Goal: Task Accomplishment & Management: Manage account settings

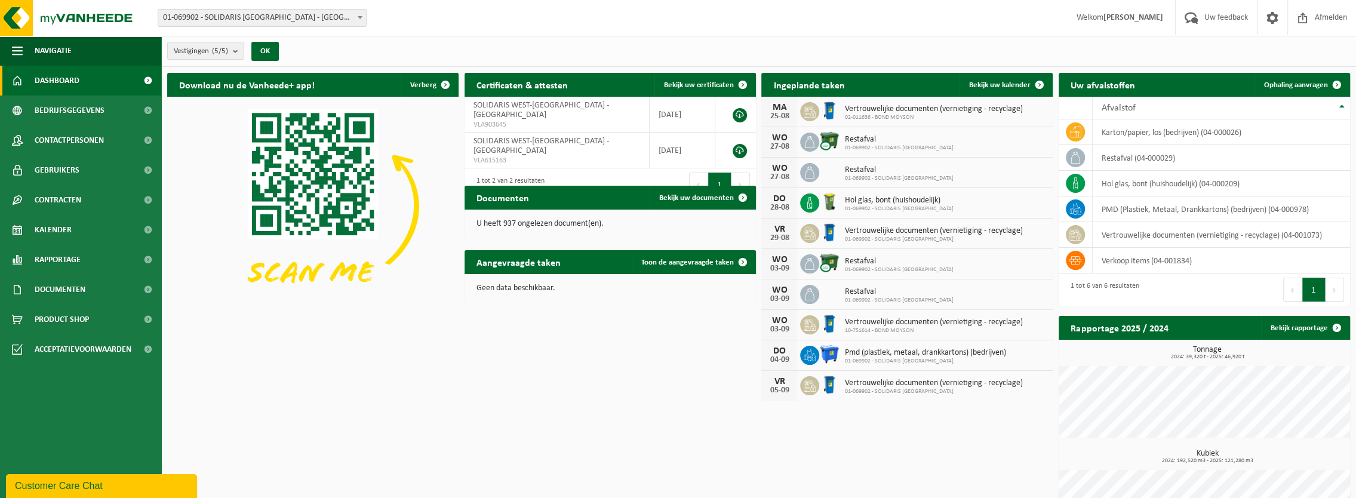
click at [359, 17] on b at bounding box center [360, 17] width 5 height 3
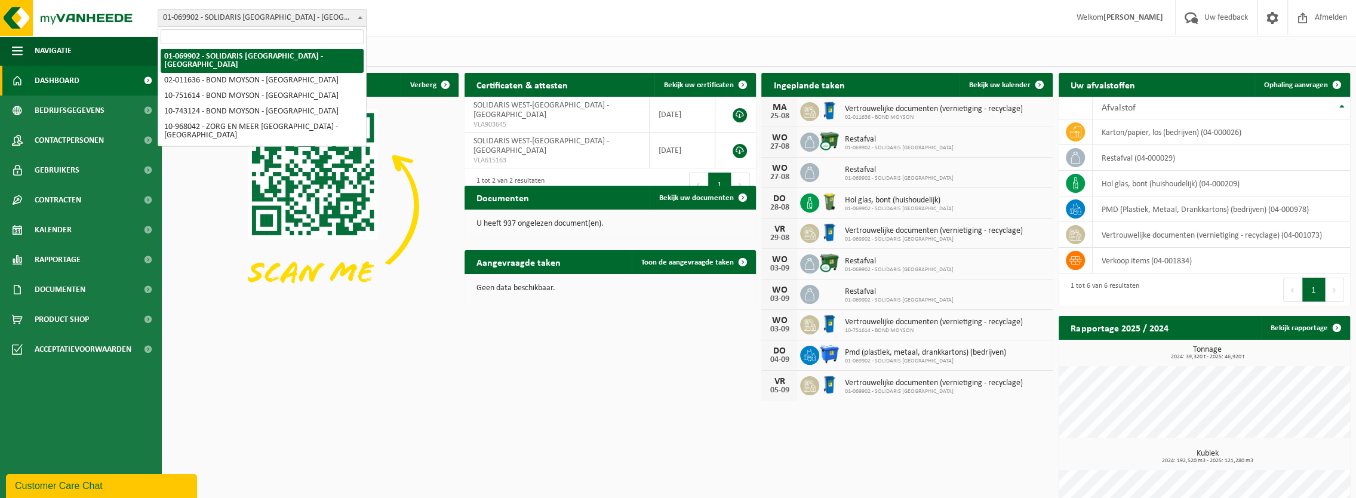
click at [361, 16] on span at bounding box center [360, 18] width 12 height 16
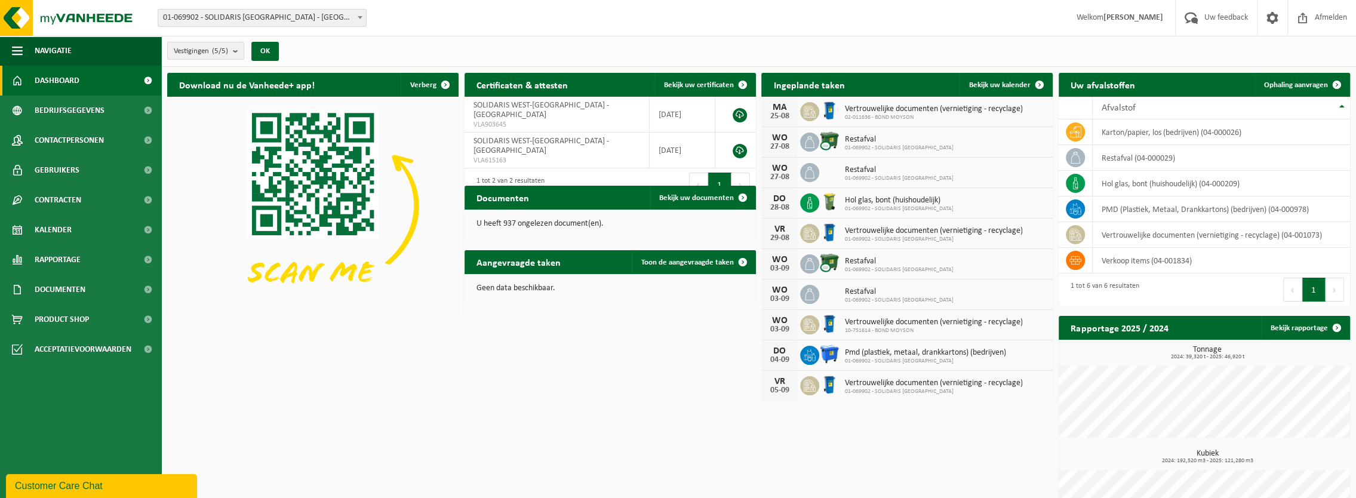
click at [362, 14] on span at bounding box center [360, 18] width 12 height 16
click at [353, 23] on span "01-069902 - SOLIDARIS [GEOGRAPHIC_DATA] - [GEOGRAPHIC_DATA]" at bounding box center [262, 18] width 208 height 17
click at [901, 113] on div "Vertrouwelijke documenten (vernietiging - recyclage) 02-011636 - BOND MOYSON" at bounding box center [930, 112] width 184 height 19
click at [898, 111] on span "Vertrouwelijke documenten (vernietiging - recyclage)" at bounding box center [933, 110] width 178 height 10
click at [806, 113] on icon at bounding box center [810, 112] width 12 height 12
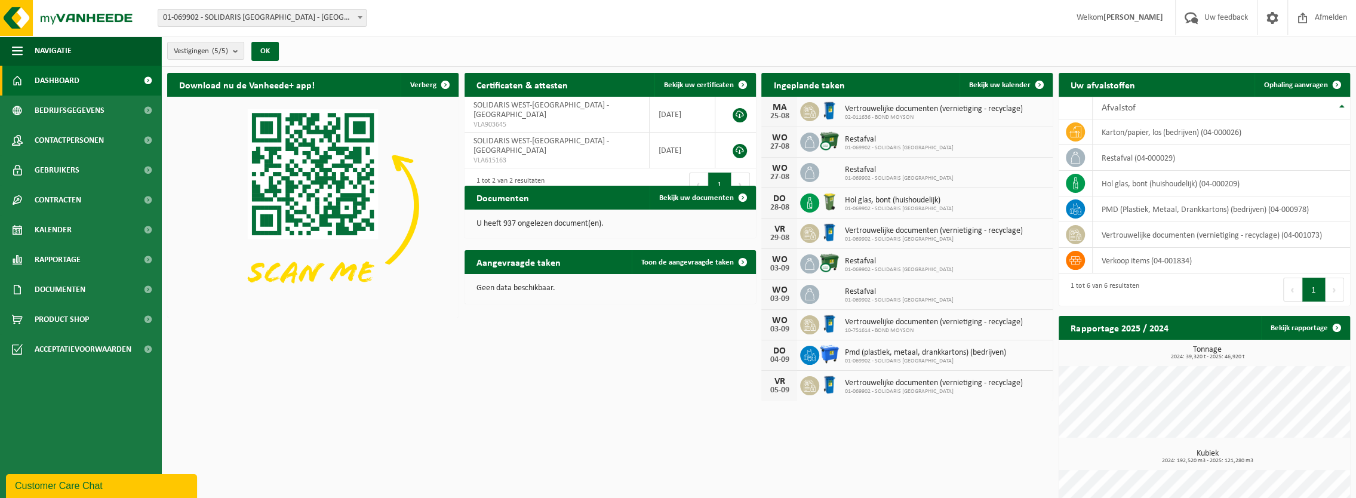
click at [773, 115] on div "25-08" at bounding box center [779, 116] width 24 height 8
click at [995, 84] on span "Bekijk uw kalender" at bounding box center [1000, 85] width 62 height 8
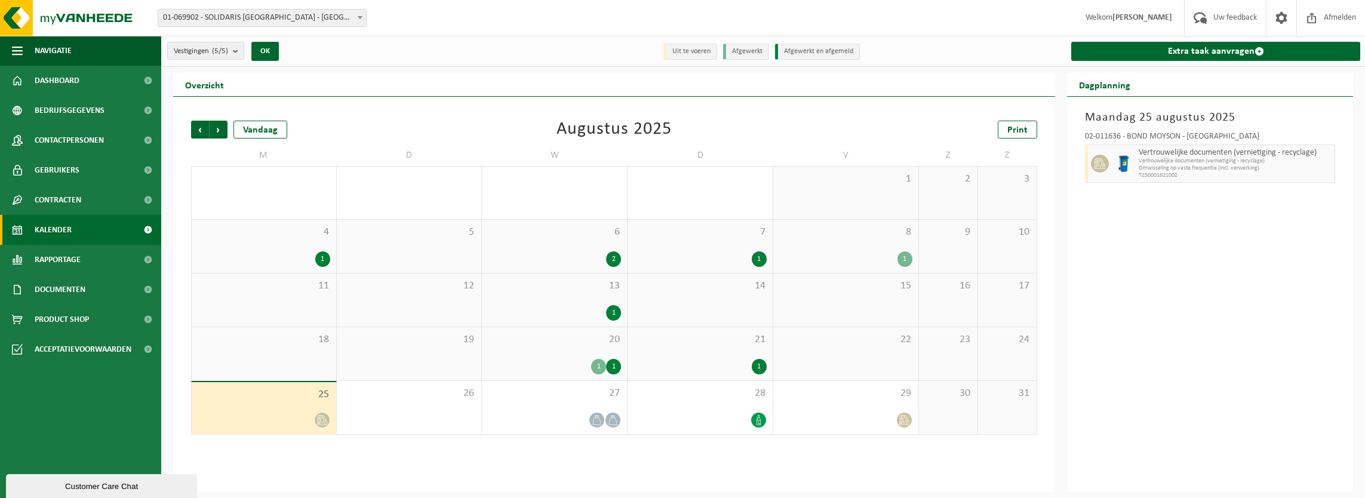
click at [320, 423] on icon at bounding box center [322, 420] width 10 height 10
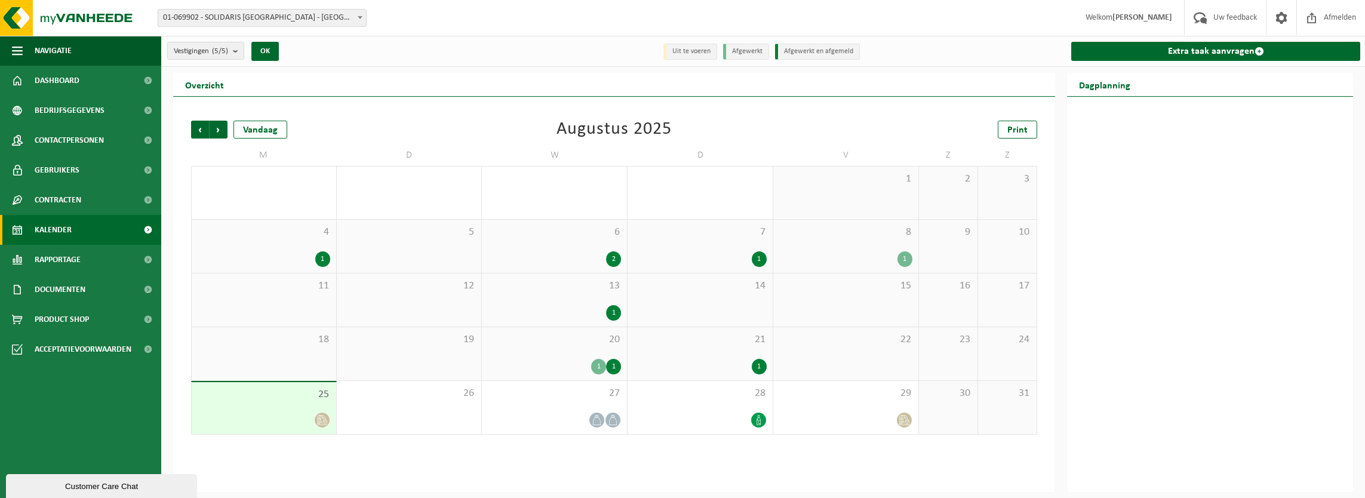
click at [322, 416] on icon at bounding box center [321, 420] width 8 height 10
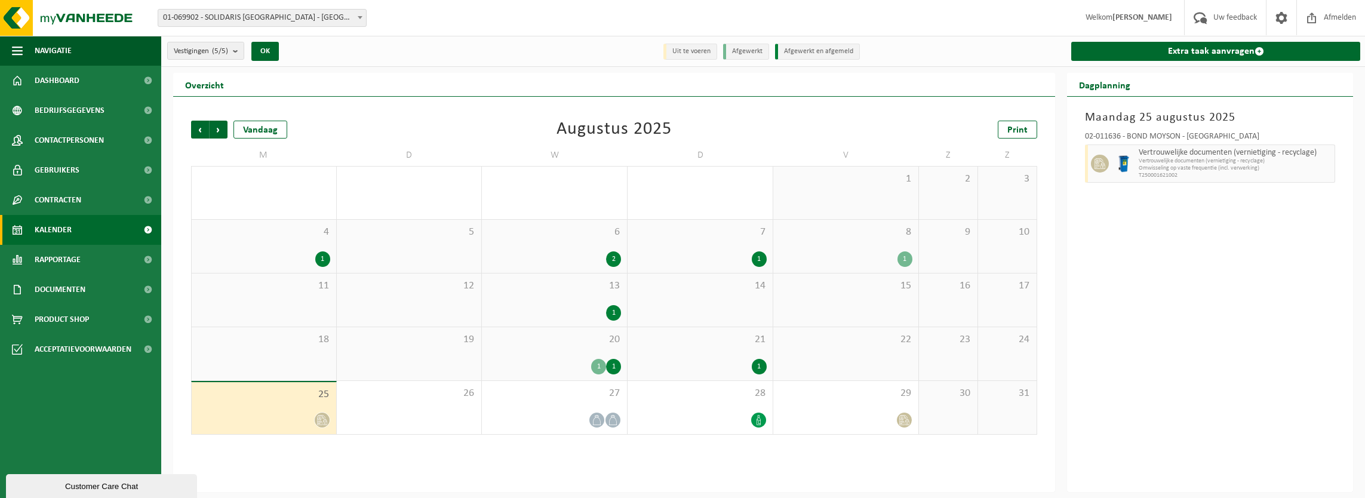
click at [1158, 167] on span "Omwisseling op vaste frequentie (incl. verwerking)" at bounding box center [1235, 168] width 193 height 7
click at [1092, 161] on span at bounding box center [1100, 164] width 18 height 18
click at [1124, 160] on img at bounding box center [1124, 164] width 18 height 18
click at [1178, 158] on span "Vertrouwelijke documenten (vernietiging - recyclage)" at bounding box center [1235, 161] width 193 height 7
click at [1196, 222] on div "Maandag 25 augustus 2025 02-011636 - BOND MOYSON - ROESELARE Vertrouwelijke doc…" at bounding box center [1210, 294] width 286 height 395
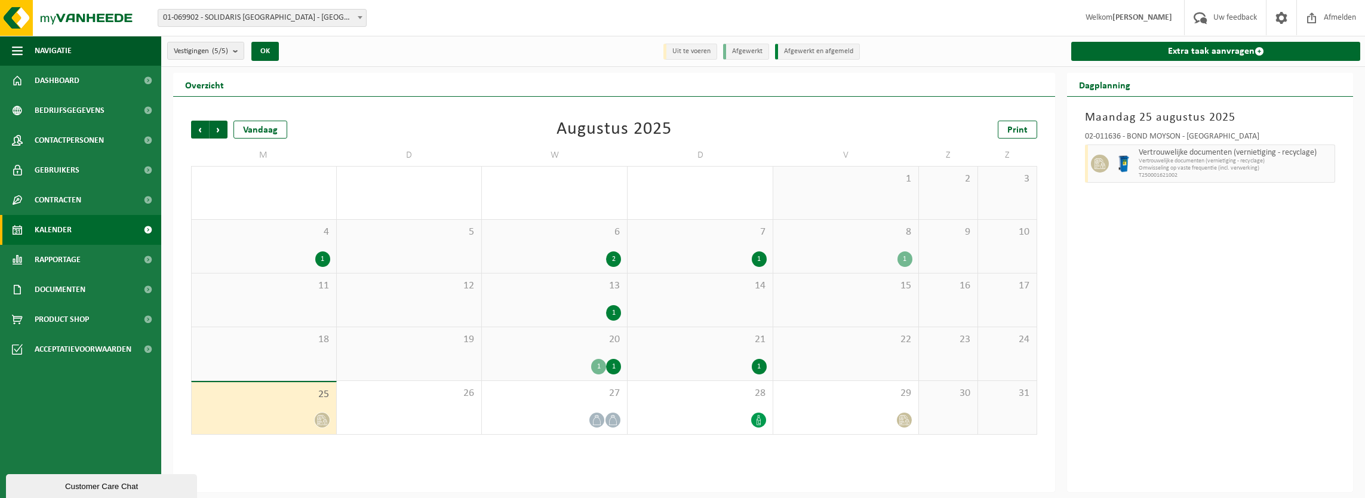
click at [1188, 167] on span "Omwisseling op vaste frequentie (incl. verwerking)" at bounding box center [1235, 168] width 193 height 7
click at [905, 418] on icon at bounding box center [904, 420] width 10 height 10
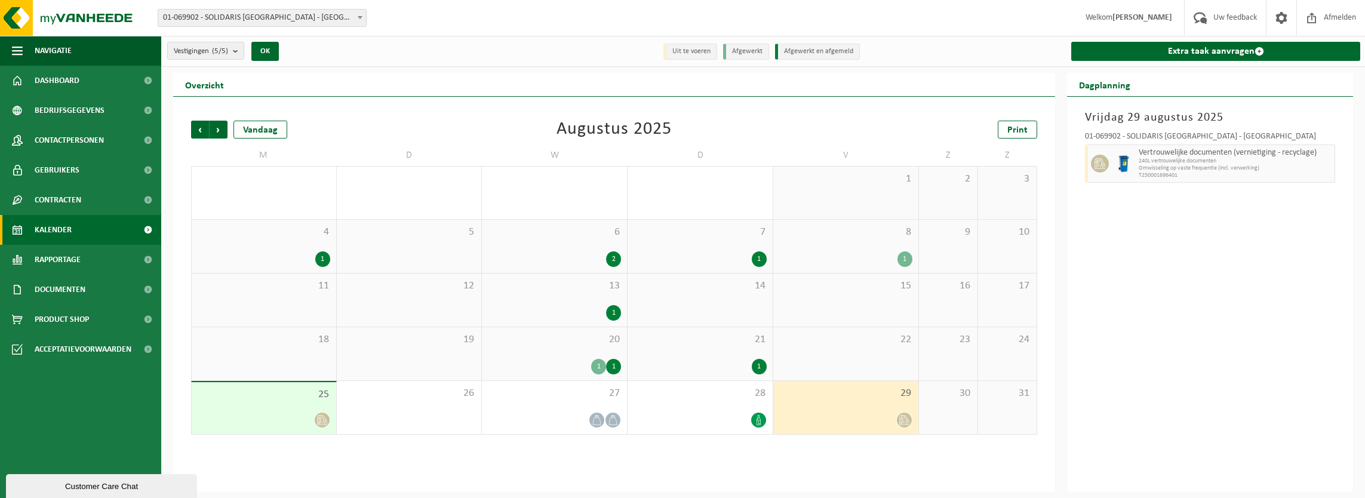
click at [905, 423] on icon at bounding box center [904, 420] width 10 height 10
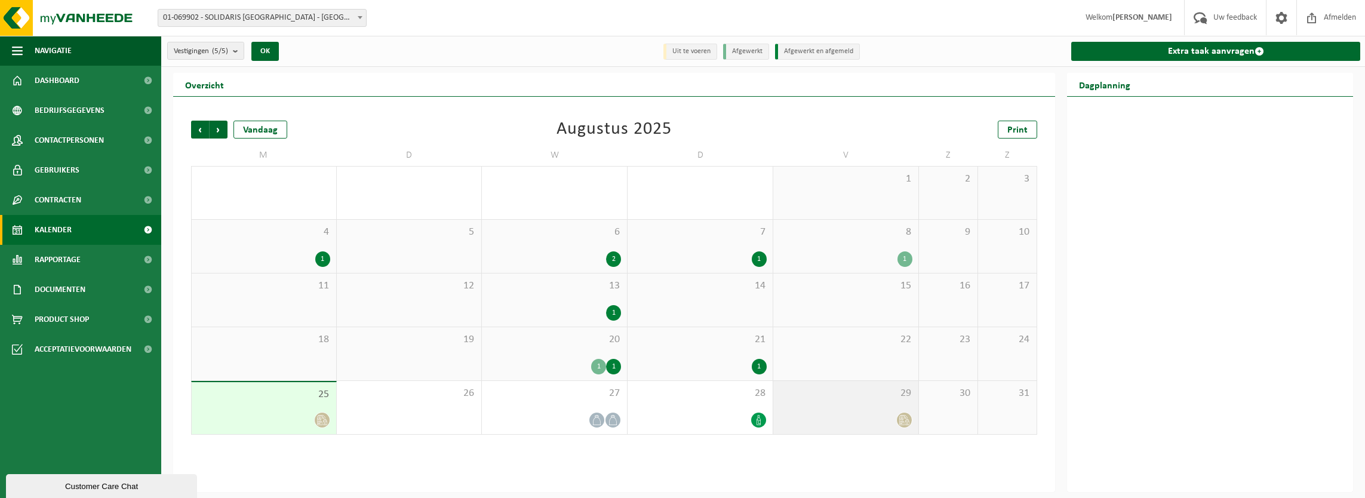
click at [908, 420] on icon at bounding box center [904, 420] width 10 height 10
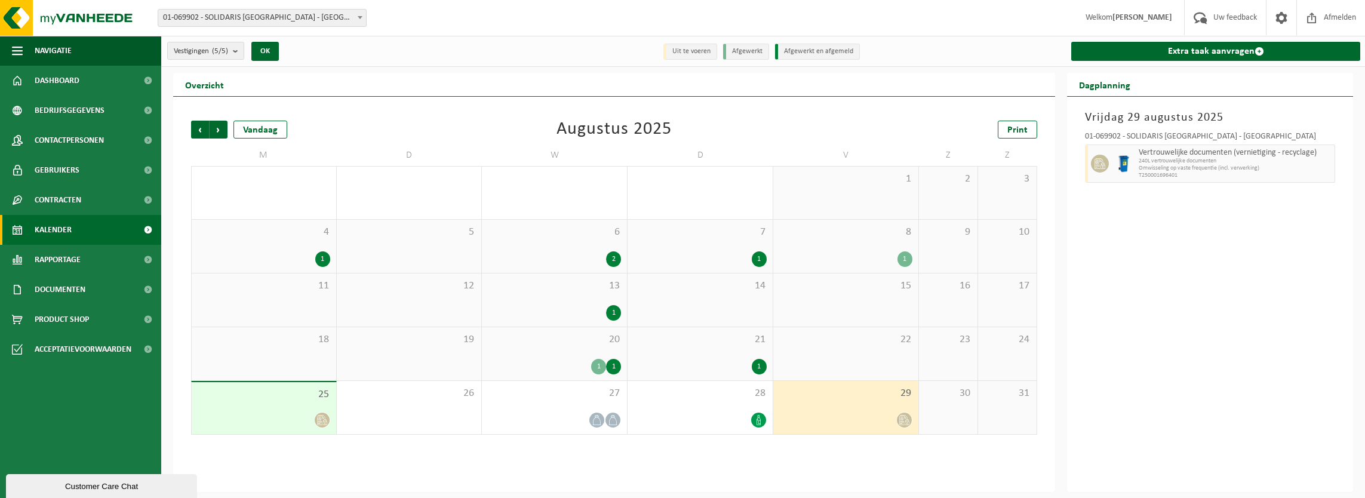
click at [323, 419] on icon at bounding box center [322, 420] width 10 height 10
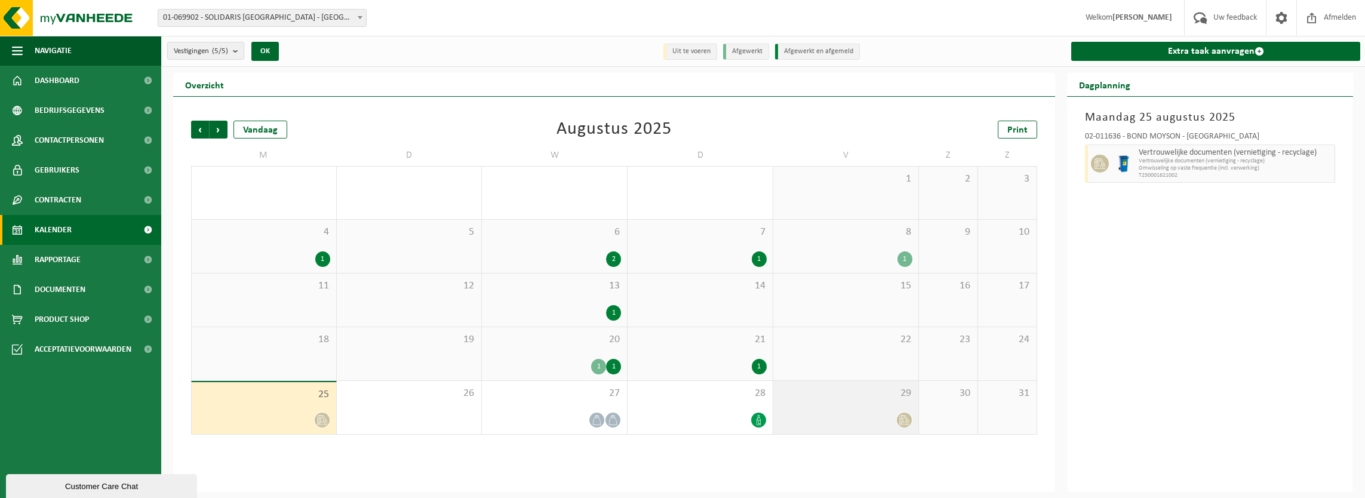
click at [907, 419] on icon at bounding box center [904, 420] width 10 height 10
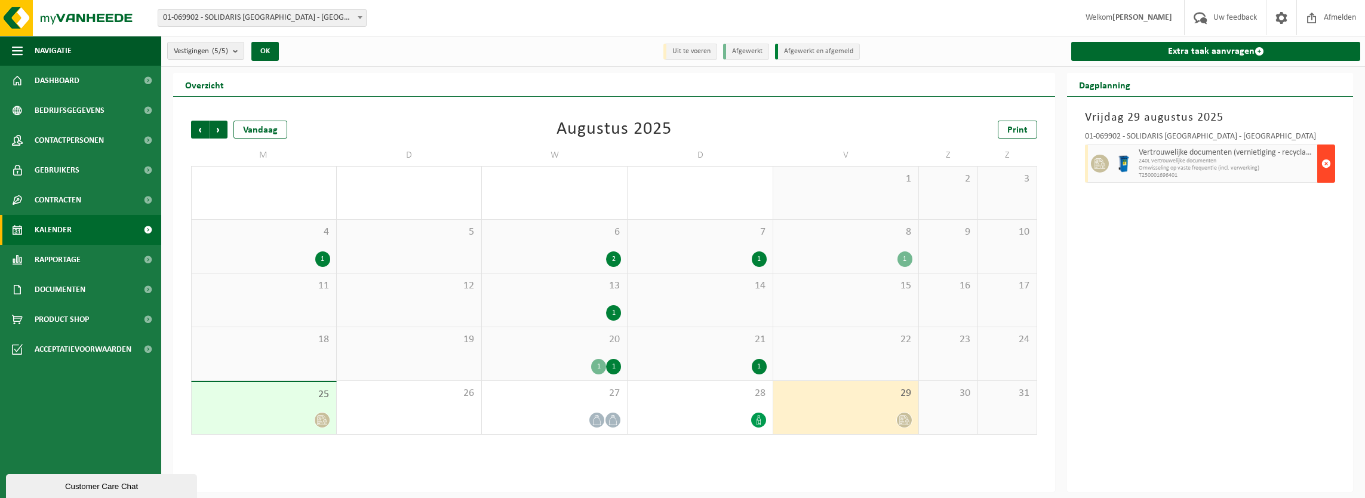
click at [1325, 162] on span "button" at bounding box center [1327, 164] width 10 height 24
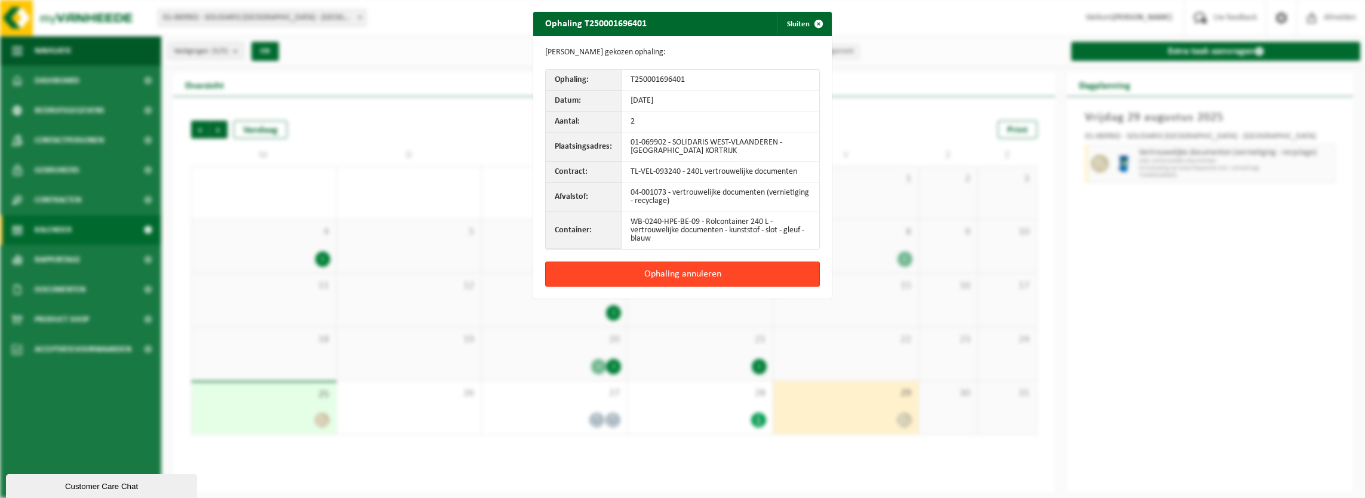
click at [680, 271] on button "Ophaling annuleren" at bounding box center [682, 274] width 275 height 25
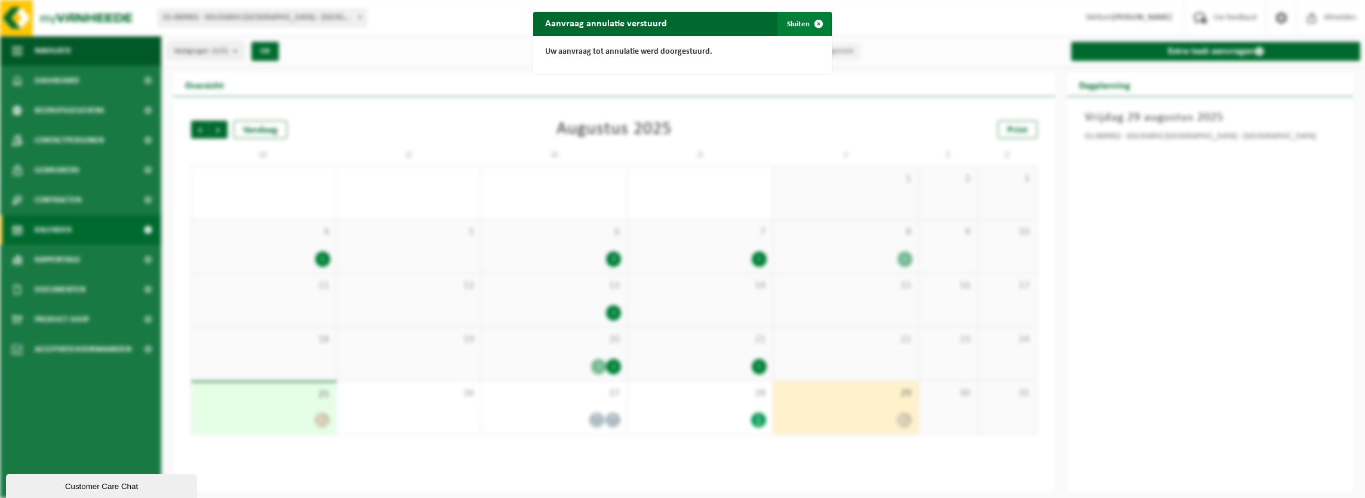
click at [792, 22] on button "Sluiten" at bounding box center [804, 24] width 53 height 24
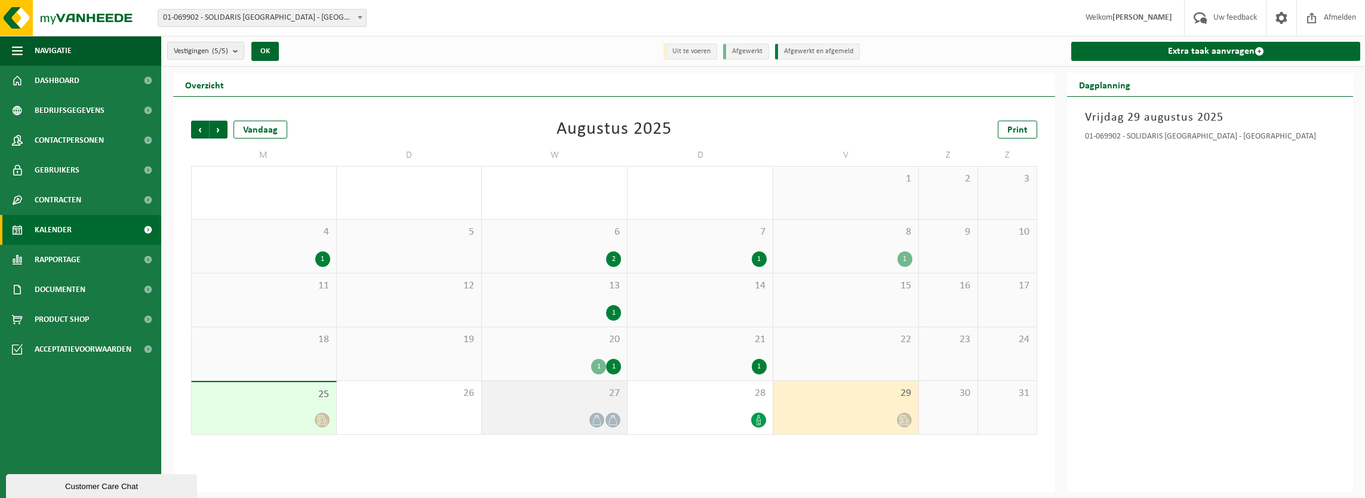
click at [597, 422] on icon at bounding box center [597, 420] width 10 height 10
